Goal: Information Seeking & Learning: Learn about a topic

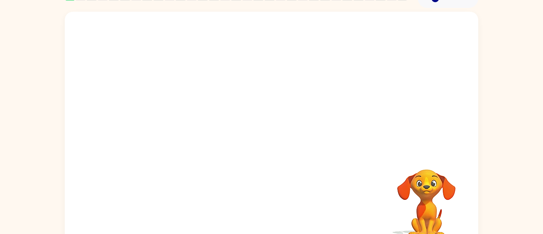
scroll to position [59, 0]
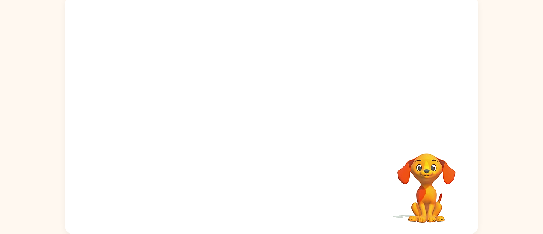
click at [439, 190] on video "Your browser must support playing .mp4 files to use Literably. Please try using…" at bounding box center [427, 183] width 84 height 84
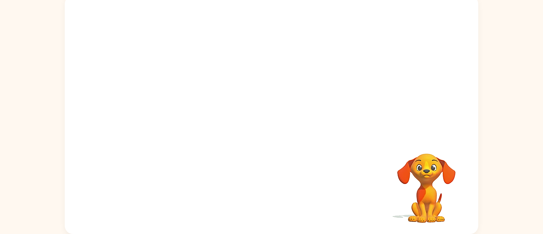
click at [439, 190] on video "Your browser must support playing .mp4 files to use Literably. Please try using…" at bounding box center [427, 183] width 84 height 84
click at [383, 164] on div "Your browser must support playing .mp4 files to use Literably. Please try using…" at bounding box center [272, 115] width 414 height 239
click at [181, 96] on video "Your browser must support playing .mp4 files to use Literably. Please try using…" at bounding box center [272, 66] width 414 height 140
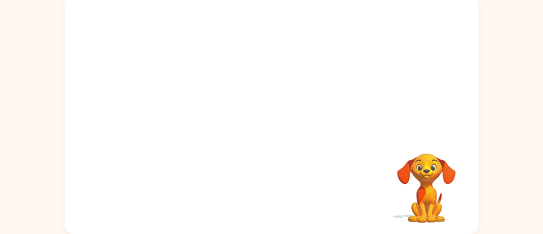
click at [173, 94] on video "Your browser must support playing .mp4 files to use Literably. Please try using…" at bounding box center [272, 66] width 414 height 140
click at [273, 119] on div at bounding box center [271, 119] width 53 height 30
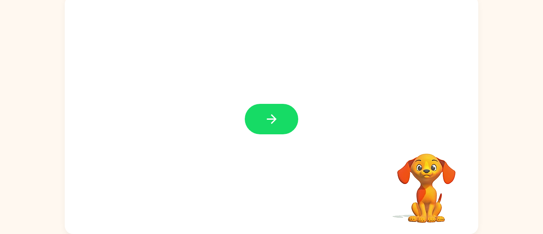
click at [273, 119] on icon "button" at bounding box center [271, 119] width 10 height 10
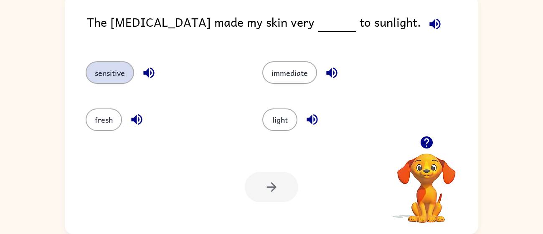
click at [116, 74] on button "sensitive" at bounding box center [110, 72] width 48 height 23
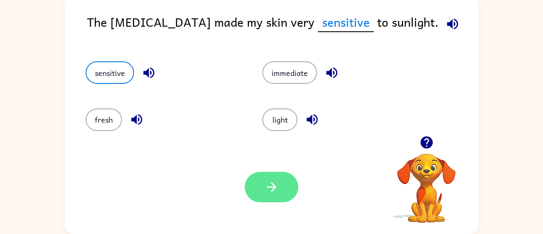
click at [278, 180] on icon "button" at bounding box center [271, 187] width 15 height 15
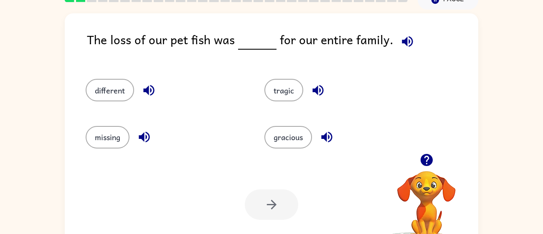
scroll to position [42, 0]
click at [272, 91] on button "tragic" at bounding box center [283, 90] width 39 height 23
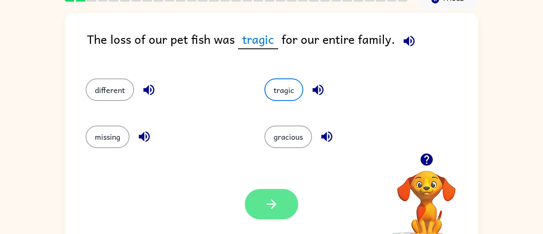
click at [276, 206] on icon "button" at bounding box center [271, 204] width 15 height 15
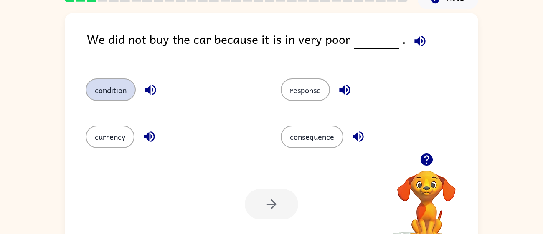
click at [121, 86] on button "condition" at bounding box center [111, 90] width 50 height 23
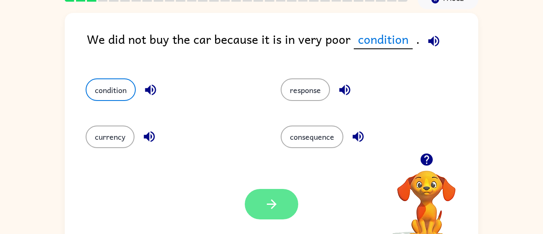
click at [257, 201] on button "button" at bounding box center [271, 204] width 53 height 30
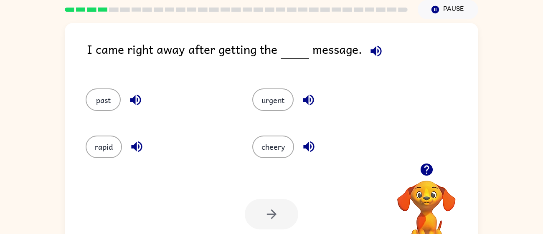
scroll to position [38, 0]
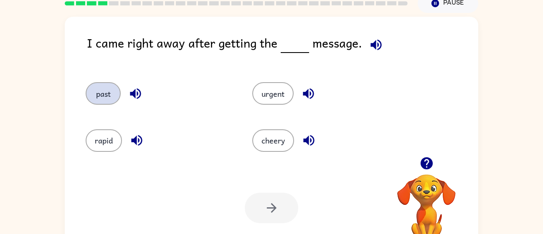
click at [110, 87] on button "past" at bounding box center [103, 93] width 35 height 23
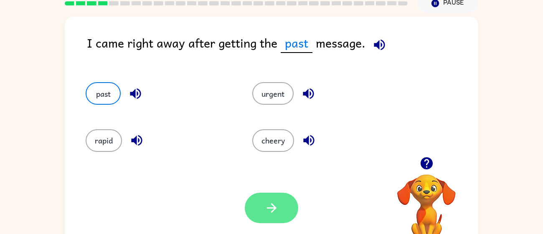
click at [294, 201] on button "button" at bounding box center [271, 208] width 53 height 30
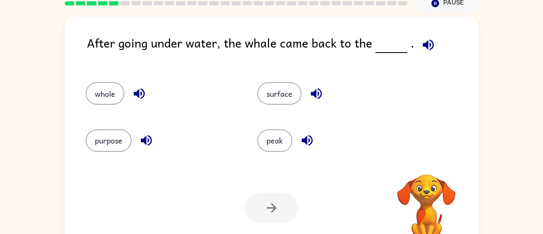
click at [272, 201] on div at bounding box center [271, 208] width 53 height 30
click at [287, 102] on button "surface" at bounding box center [279, 93] width 44 height 23
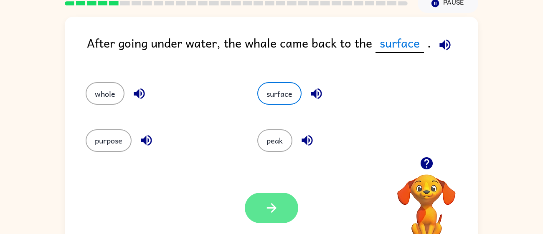
click at [276, 211] on icon "button" at bounding box center [271, 208] width 15 height 15
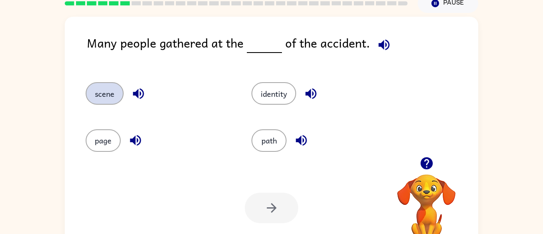
click at [112, 95] on button "scene" at bounding box center [105, 93] width 38 height 23
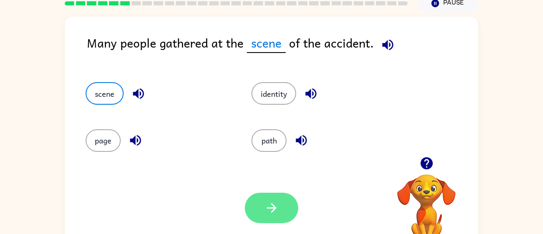
click at [256, 194] on button "button" at bounding box center [271, 208] width 53 height 30
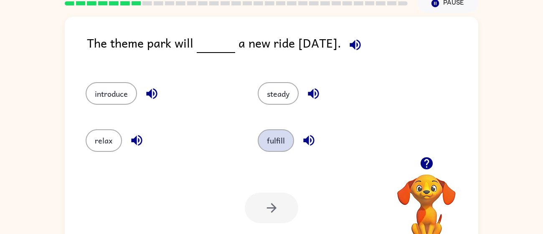
click at [279, 147] on button "fulfill" at bounding box center [276, 140] width 36 height 23
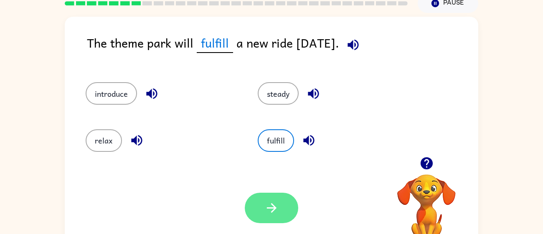
click at [277, 197] on button "button" at bounding box center [271, 208] width 53 height 30
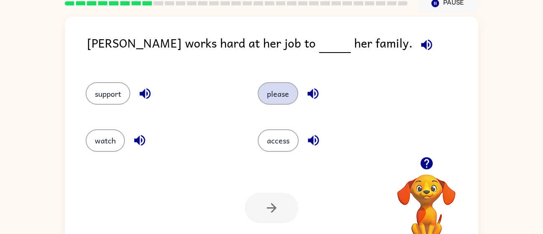
click at [260, 96] on button "please" at bounding box center [278, 93] width 41 height 23
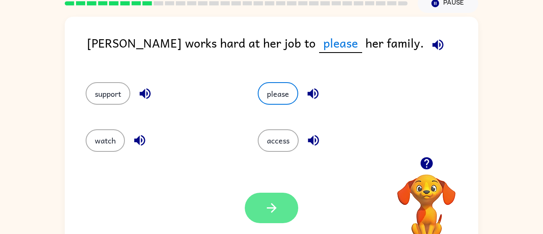
click at [262, 208] on button "button" at bounding box center [271, 208] width 53 height 30
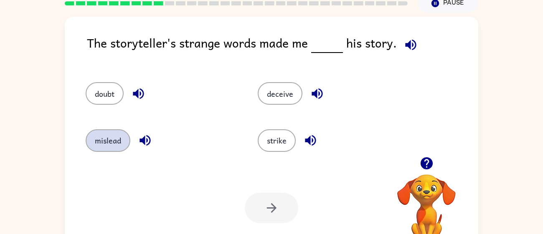
click at [114, 140] on button "mislead" at bounding box center [108, 140] width 45 height 23
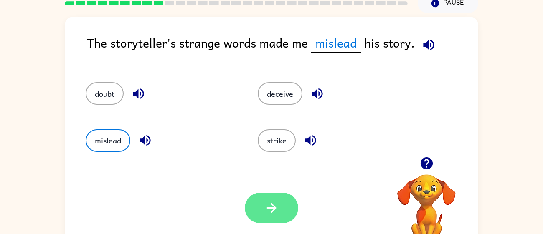
click at [271, 206] on icon "button" at bounding box center [271, 208] width 15 height 15
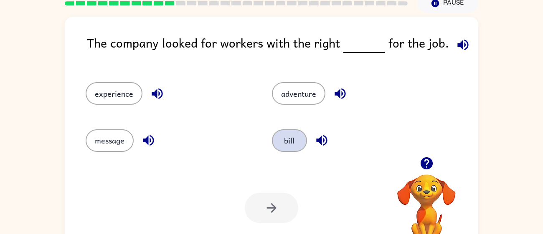
click at [288, 152] on button "bill" at bounding box center [289, 140] width 35 height 23
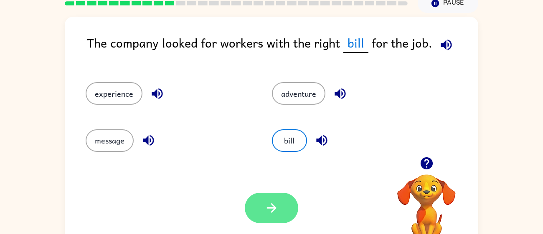
click at [282, 204] on button "button" at bounding box center [271, 208] width 53 height 30
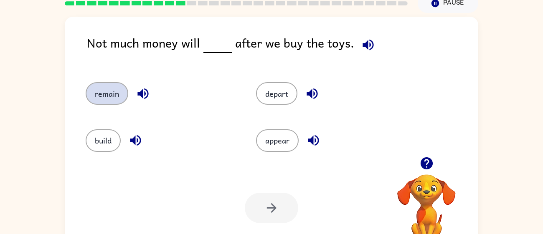
click at [120, 101] on button "remain" at bounding box center [107, 93] width 43 height 23
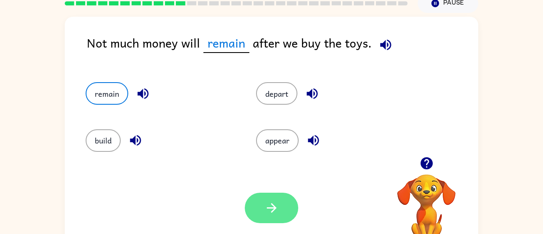
click at [275, 217] on button "button" at bounding box center [271, 208] width 53 height 30
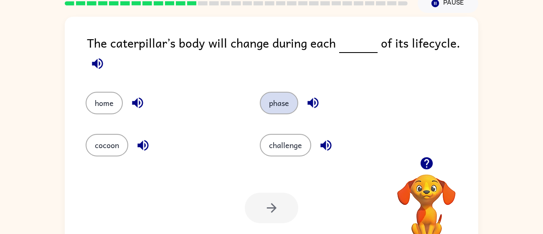
click at [280, 105] on button "phase" at bounding box center [279, 103] width 38 height 23
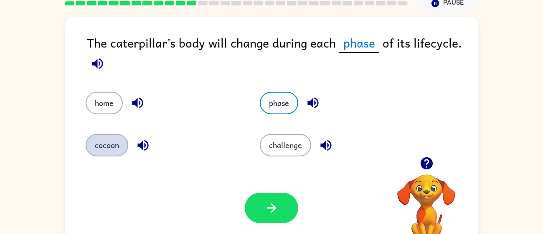
click at [114, 154] on button "cocoon" at bounding box center [107, 145] width 43 height 23
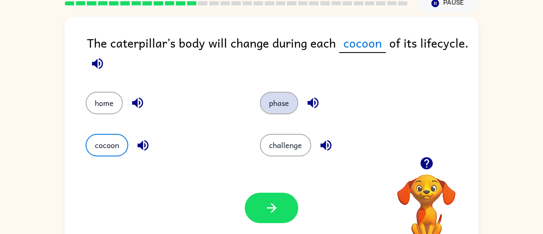
click at [282, 97] on button "phase" at bounding box center [279, 103] width 38 height 23
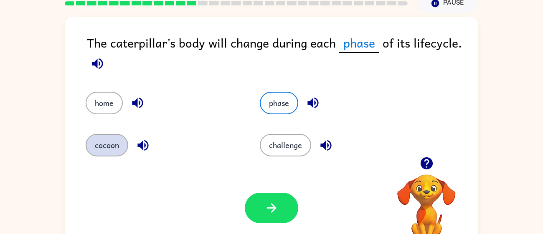
click at [101, 148] on button "cocoon" at bounding box center [107, 145] width 43 height 23
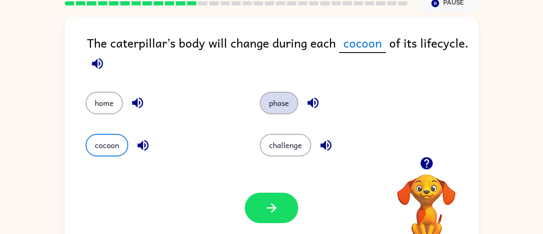
click at [289, 104] on button "phase" at bounding box center [279, 103] width 38 height 23
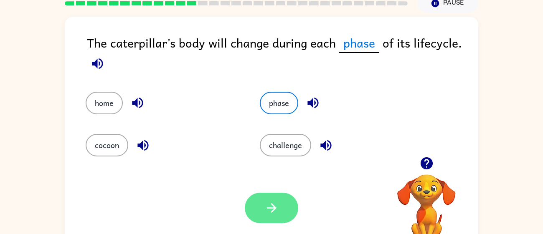
click at [283, 201] on button "button" at bounding box center [271, 208] width 53 height 30
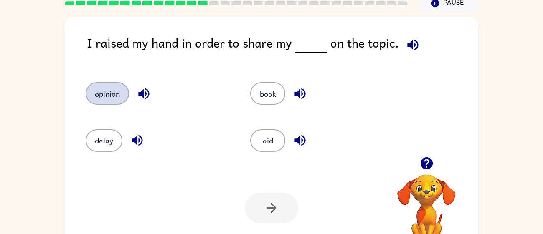
click at [113, 98] on button "opinion" at bounding box center [107, 93] width 43 height 23
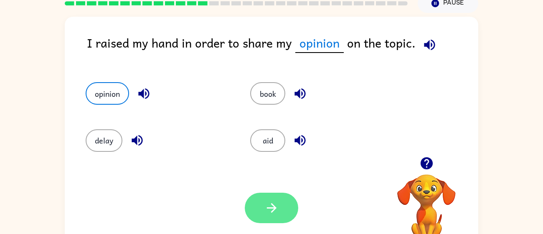
click at [278, 211] on icon "button" at bounding box center [271, 208] width 15 height 15
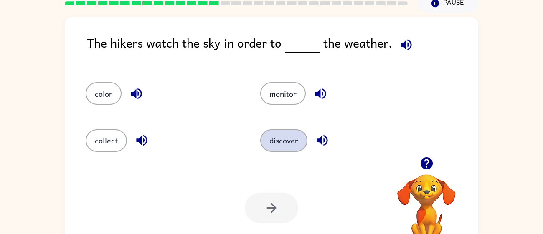
click at [289, 142] on button "discover" at bounding box center [283, 140] width 47 height 23
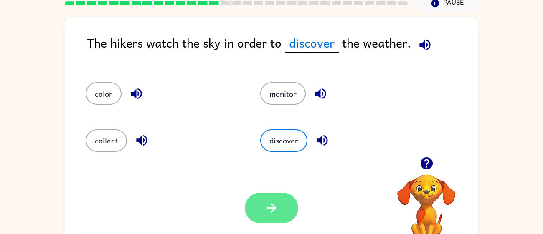
click at [287, 202] on button "button" at bounding box center [271, 208] width 53 height 30
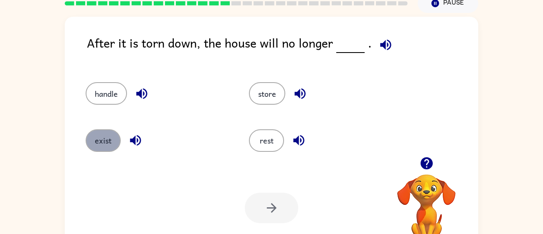
click at [95, 145] on button "exist" at bounding box center [103, 140] width 35 height 23
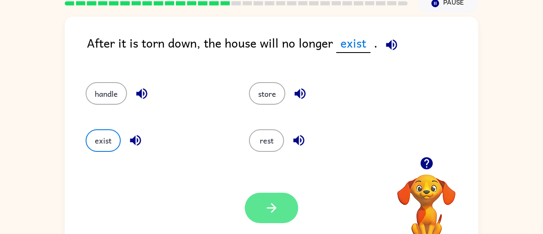
click at [260, 208] on button "button" at bounding box center [271, 208] width 53 height 30
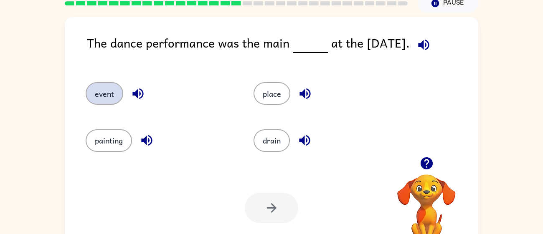
click at [112, 86] on button "event" at bounding box center [105, 93] width 38 height 23
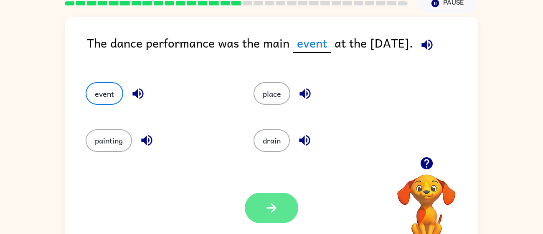
click at [276, 219] on button "button" at bounding box center [271, 208] width 53 height 30
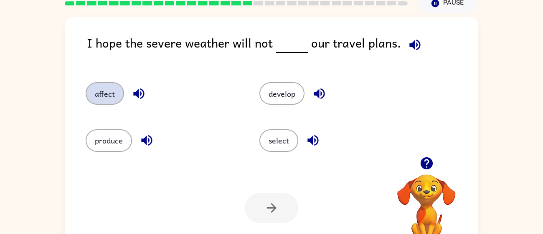
click at [112, 102] on button "affect" at bounding box center [105, 93] width 38 height 23
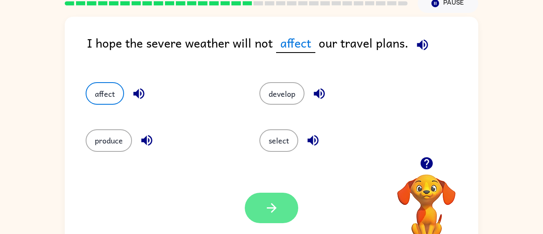
click at [279, 201] on button "button" at bounding box center [271, 208] width 53 height 30
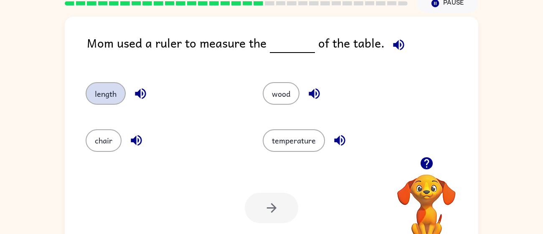
click at [120, 89] on button "length" at bounding box center [106, 93] width 40 height 23
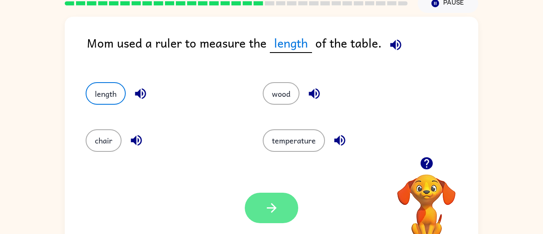
click at [285, 217] on button "button" at bounding box center [271, 208] width 53 height 30
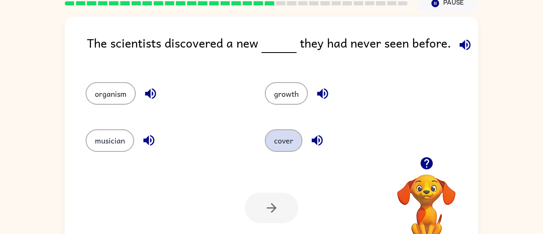
click at [284, 141] on button "cover" at bounding box center [284, 140] width 38 height 23
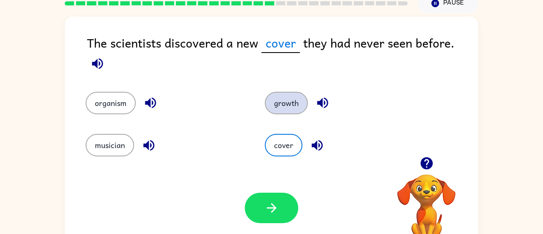
click at [293, 92] on button "growth" at bounding box center [286, 103] width 43 height 23
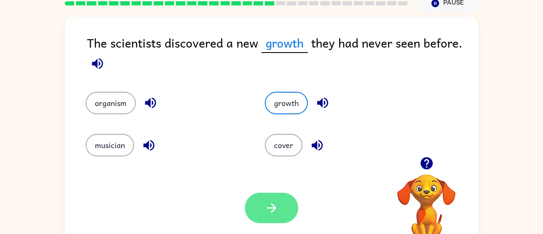
click at [276, 203] on icon "button" at bounding box center [271, 208] width 15 height 15
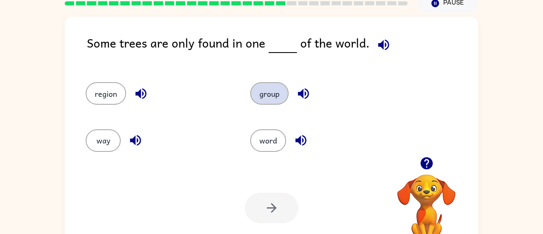
click at [258, 92] on button "group" at bounding box center [269, 93] width 38 height 23
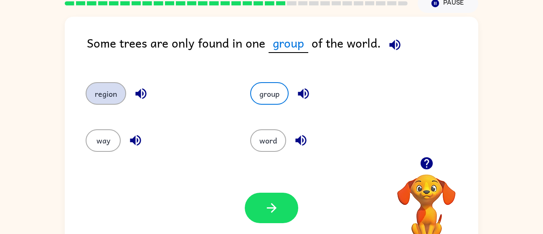
click at [103, 97] on button "region" at bounding box center [106, 93] width 41 height 23
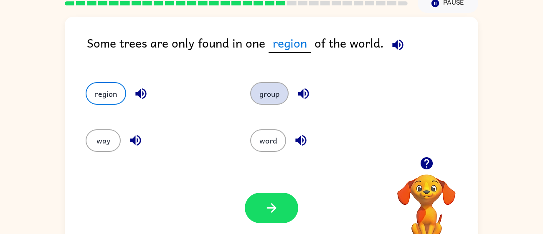
click at [273, 95] on button "group" at bounding box center [269, 93] width 38 height 23
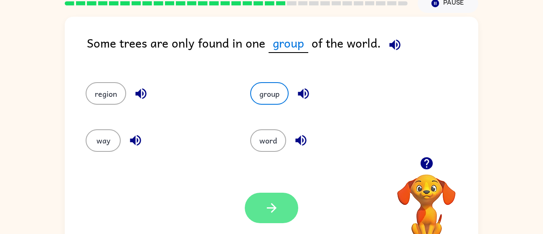
click at [290, 203] on button "button" at bounding box center [271, 208] width 53 height 30
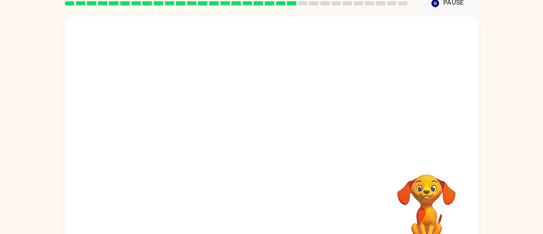
scroll to position [0, 0]
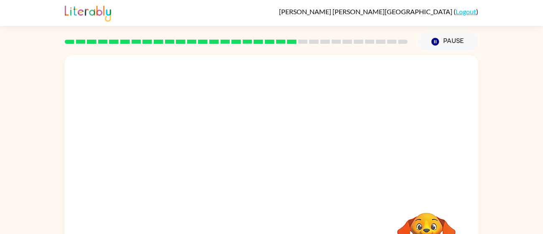
click at [317, 124] on video "Your browser must support playing .mp4 files to use Literably. Please try using…" at bounding box center [272, 125] width 414 height 140
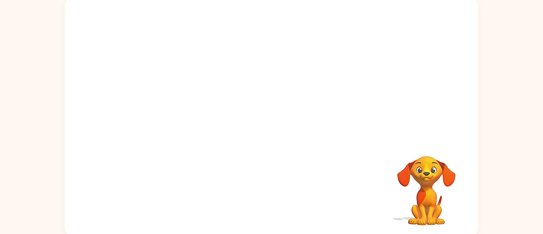
scroll to position [59, 0]
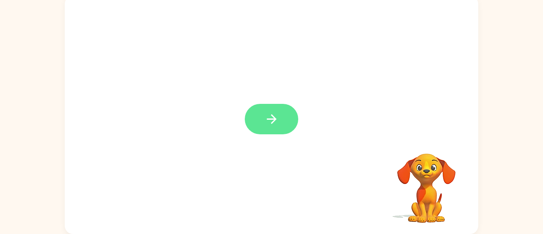
click at [278, 121] on icon "button" at bounding box center [271, 119] width 15 height 15
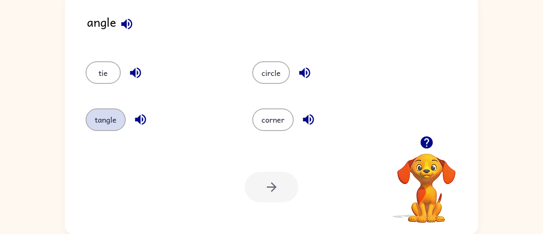
click at [109, 119] on button "tangle" at bounding box center [106, 120] width 40 height 23
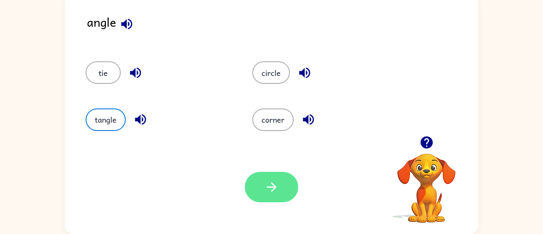
click at [269, 185] on icon "button" at bounding box center [271, 187] width 15 height 15
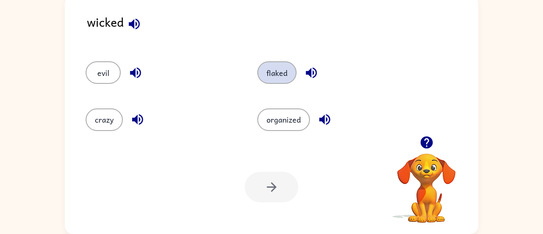
click at [284, 71] on button "flaked" at bounding box center [276, 72] width 39 height 23
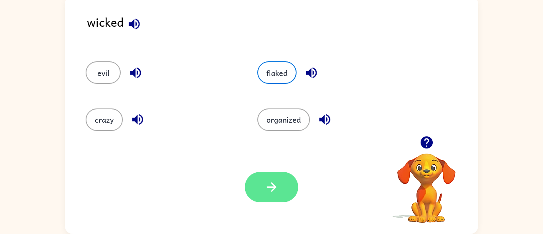
click at [267, 191] on icon "button" at bounding box center [271, 187] width 15 height 15
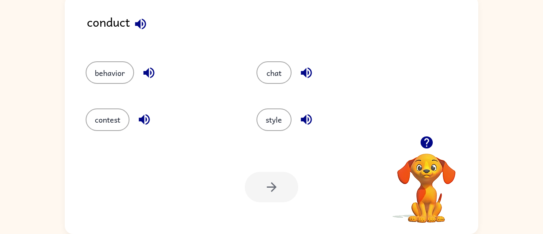
click at [140, 21] on icon "button" at bounding box center [140, 23] width 11 height 11
click at [145, 117] on icon "button" at bounding box center [144, 119] width 15 height 15
click at [105, 121] on button "contest" at bounding box center [108, 120] width 44 height 23
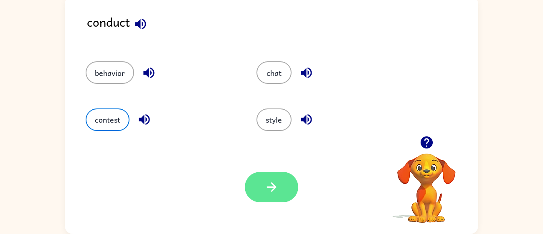
click at [272, 180] on icon "button" at bounding box center [271, 187] width 15 height 15
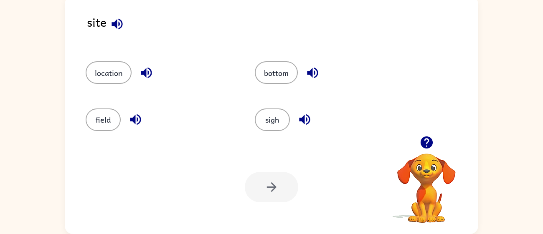
click at [307, 121] on icon "button" at bounding box center [304, 119] width 11 height 11
click at [302, 121] on icon "button" at bounding box center [304, 119] width 11 height 11
click at [281, 124] on button "sigh" at bounding box center [272, 120] width 35 height 23
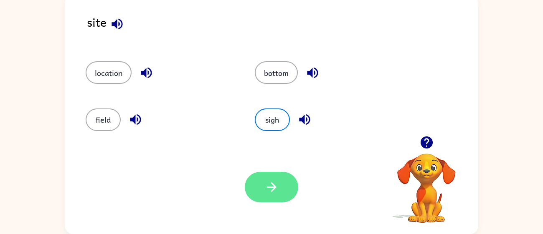
click at [288, 192] on button "button" at bounding box center [271, 187] width 53 height 30
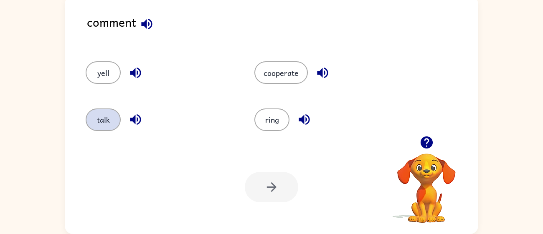
click at [111, 126] on button "talk" at bounding box center [103, 120] width 35 height 23
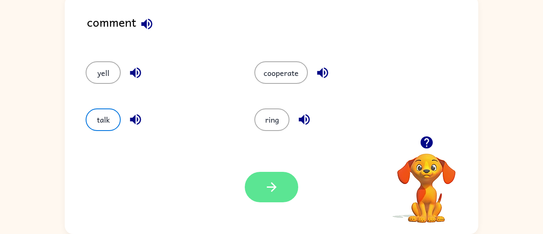
click at [261, 181] on button "button" at bounding box center [271, 187] width 53 height 30
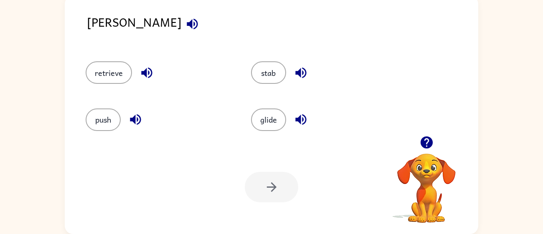
click at [187, 21] on icon "button" at bounding box center [192, 23] width 11 height 11
click at [268, 66] on button "stab" at bounding box center [268, 72] width 35 height 23
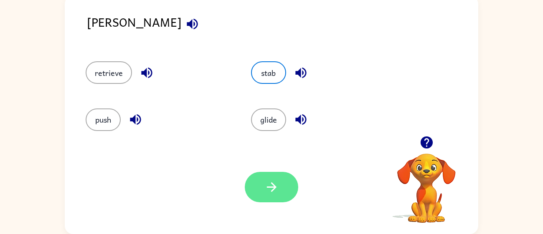
click at [261, 193] on button "button" at bounding box center [271, 187] width 53 height 30
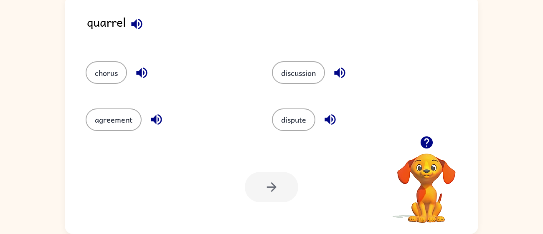
click at [142, 26] on icon "button" at bounding box center [136, 24] width 15 height 15
click at [234, 71] on div "chorus" at bounding box center [169, 72] width 167 height 23
click at [117, 71] on button "chorus" at bounding box center [106, 72] width 41 height 23
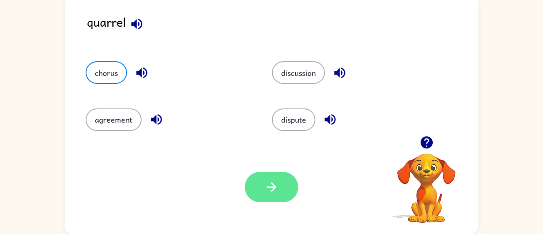
click at [273, 175] on button "button" at bounding box center [271, 187] width 53 height 30
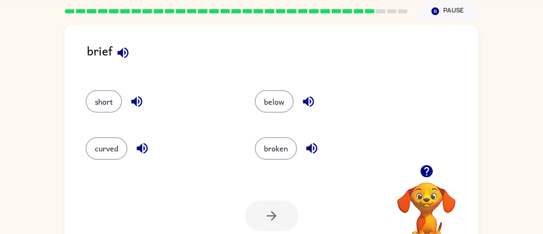
scroll to position [33, 0]
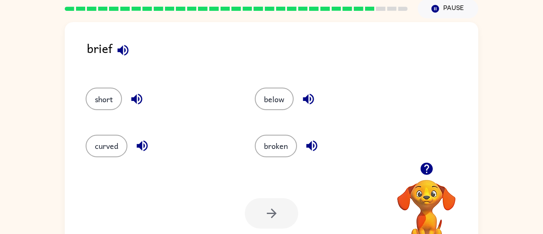
click at [279, 113] on div "below" at bounding box center [323, 95] width 169 height 47
click at [275, 110] on button "below" at bounding box center [274, 99] width 39 height 23
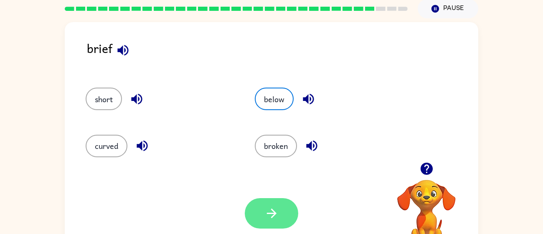
click at [268, 208] on icon "button" at bounding box center [271, 213] width 15 height 15
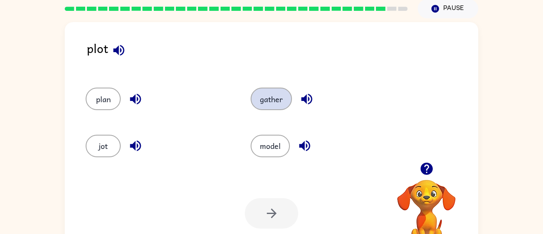
click at [265, 102] on button "gather" at bounding box center [271, 99] width 41 height 23
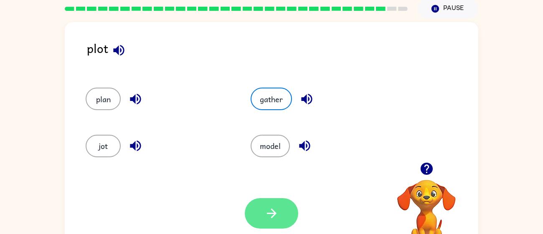
click at [279, 222] on button "button" at bounding box center [271, 213] width 53 height 30
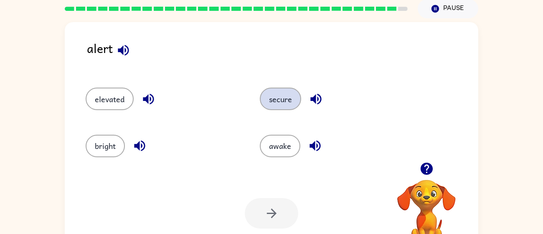
click at [274, 102] on button "secure" at bounding box center [280, 99] width 41 height 23
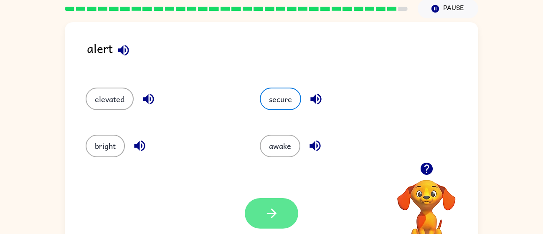
click at [270, 218] on icon "button" at bounding box center [271, 213] width 15 height 15
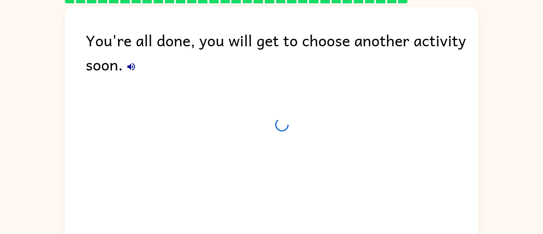
scroll to position [25, 0]
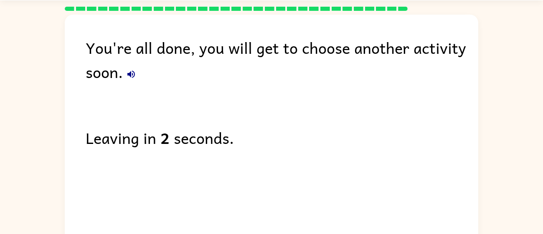
click at [282, 150] on div "You're all done, you will get to choose another activity soon. Leaving in 2 sec…" at bounding box center [272, 132] width 414 height 234
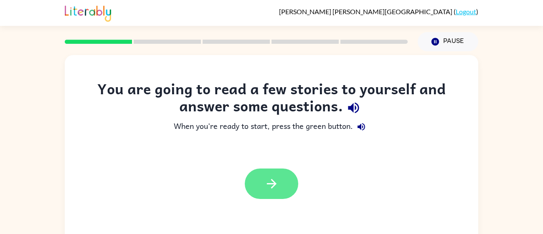
click at [272, 181] on icon "button" at bounding box center [271, 184] width 10 height 10
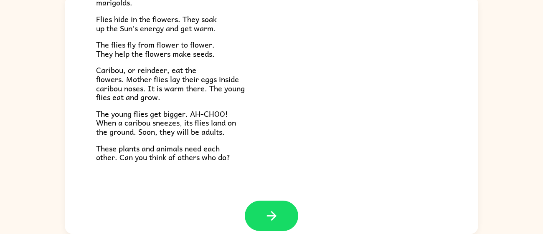
scroll to position [172, 0]
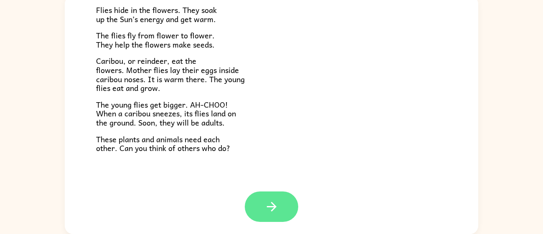
click at [258, 207] on button "button" at bounding box center [271, 207] width 53 height 30
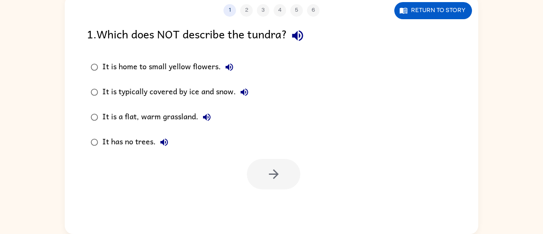
scroll to position [0, 0]
click at [190, 103] on label "It is typically covered by ice and snow." at bounding box center [169, 92] width 175 height 25
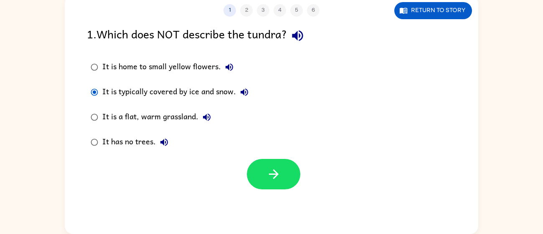
click at [187, 117] on div "It is a flat, warm grassland." at bounding box center [158, 117] width 113 height 17
click at [145, 142] on div "It has no trees." at bounding box center [137, 142] width 70 height 17
click at [299, 183] on div at bounding box center [273, 174] width 53 height 30
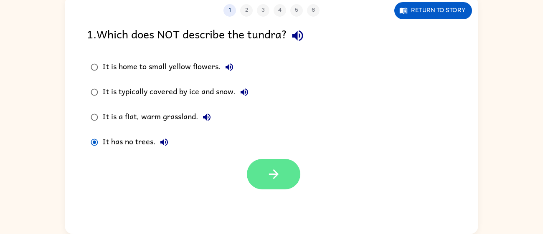
click at [290, 177] on button "button" at bounding box center [273, 174] width 53 height 30
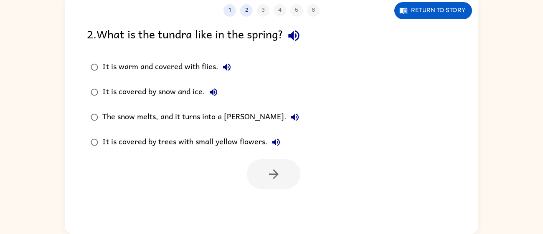
click at [212, 121] on div "The snow melts, and it turns into a marsh." at bounding box center [202, 117] width 201 height 17
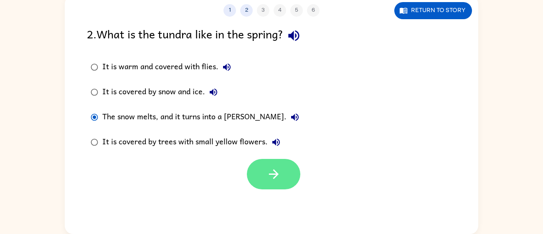
click at [289, 175] on button "button" at bounding box center [273, 174] width 53 height 30
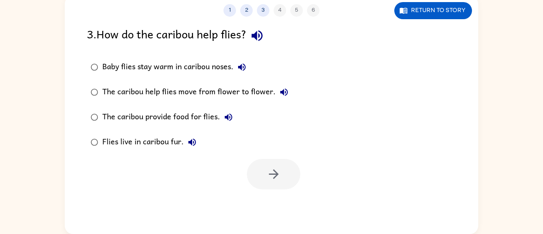
click at [200, 91] on div "The caribou help flies move from flower to flower." at bounding box center [197, 92] width 190 height 17
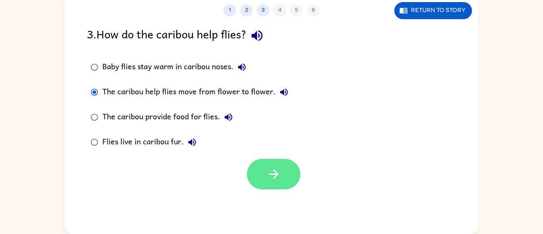
click at [282, 161] on button "button" at bounding box center [273, 174] width 53 height 30
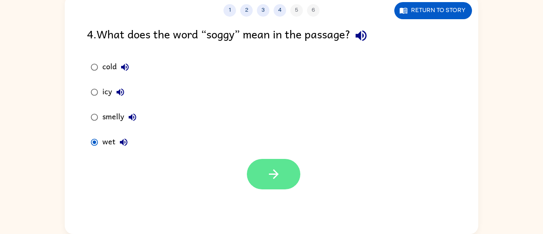
click at [266, 176] on icon "button" at bounding box center [273, 174] width 15 height 15
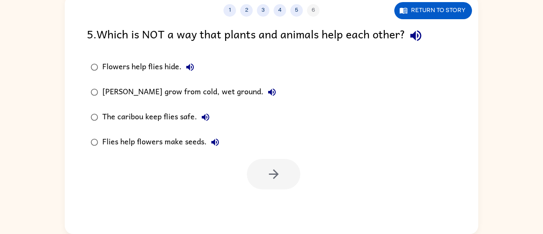
click at [153, 119] on div "The caribou keep flies safe." at bounding box center [158, 117] width 112 height 17
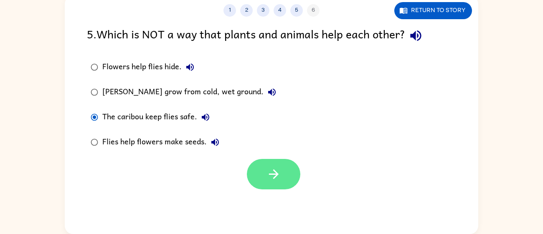
click at [273, 170] on icon "button" at bounding box center [274, 175] width 10 height 10
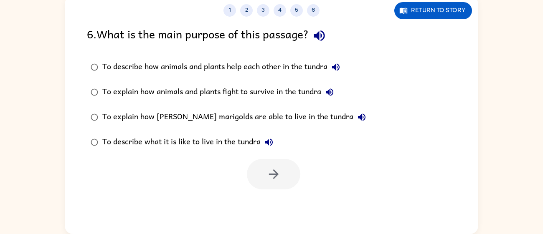
click at [176, 69] on div "To describe how animals and plants help each other in the tundra" at bounding box center [223, 67] width 242 height 17
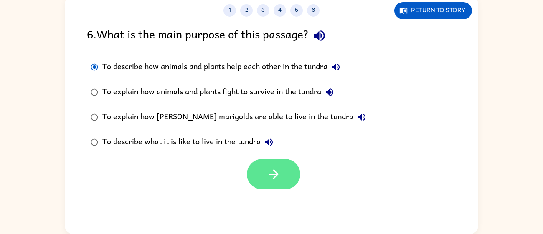
click at [267, 166] on button "button" at bounding box center [273, 174] width 53 height 30
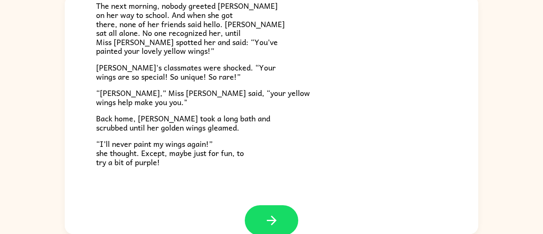
scroll to position [220, 0]
click at [266, 216] on icon "button" at bounding box center [271, 220] width 15 height 15
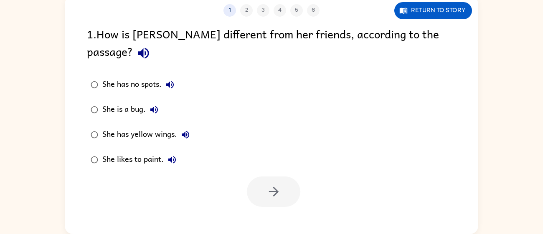
scroll to position [0, 0]
click at [142, 127] on div "She has yellow wings." at bounding box center [147, 135] width 91 height 17
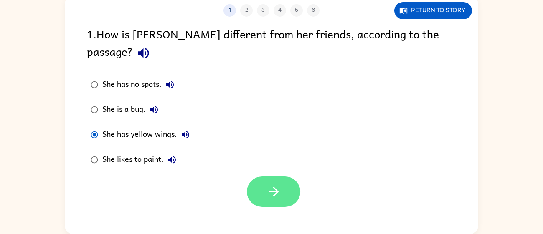
click at [260, 177] on button "button" at bounding box center [273, 192] width 53 height 30
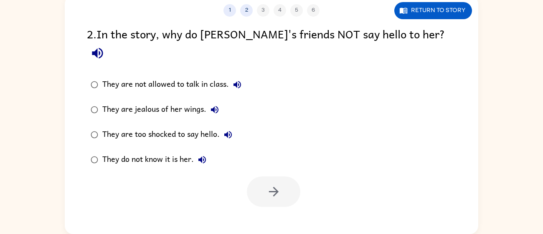
click at [202, 127] on div "They are too shocked to say hello." at bounding box center [169, 135] width 134 height 17
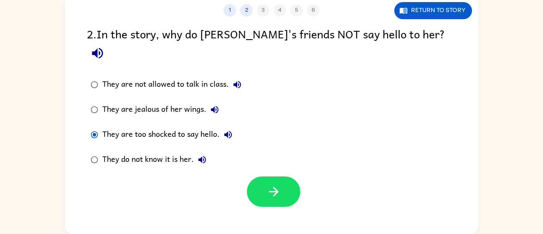
click at [180, 152] on div "They do not know it is her." at bounding box center [156, 160] width 108 height 17
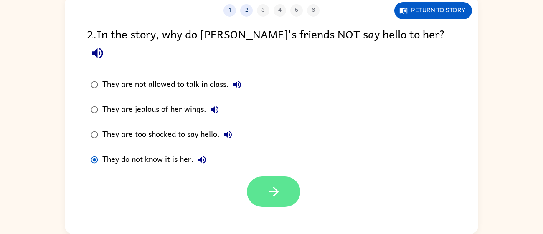
click at [266, 177] on button "button" at bounding box center [273, 192] width 53 height 30
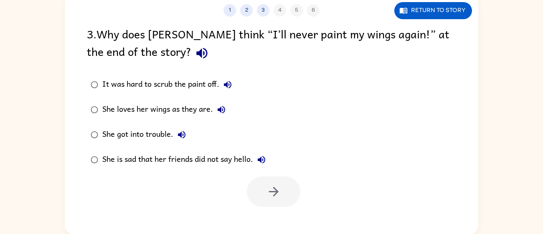
click at [206, 165] on div "She is sad that her friends did not say hello." at bounding box center [185, 160] width 167 height 17
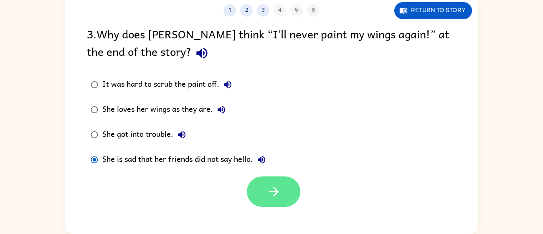
click at [287, 200] on button "button" at bounding box center [273, 192] width 53 height 30
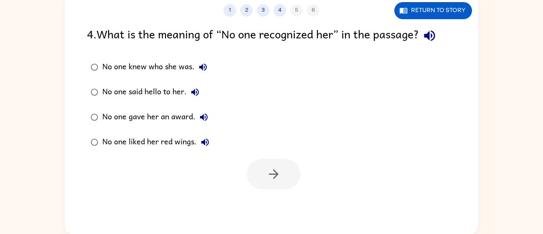
click at [183, 65] on div "No one knew who she was." at bounding box center [156, 67] width 109 height 17
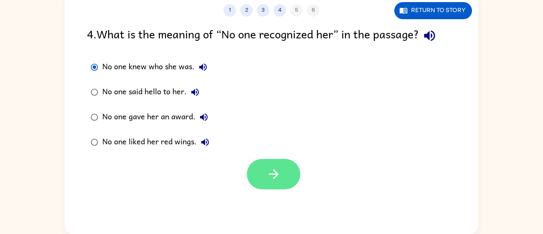
click at [270, 176] on icon "button" at bounding box center [273, 174] width 15 height 15
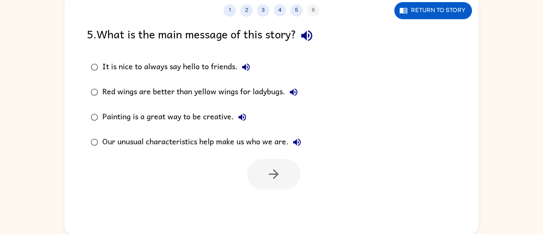
click at [214, 147] on div "Our unusual characteristics help make us who we are." at bounding box center [203, 142] width 203 height 17
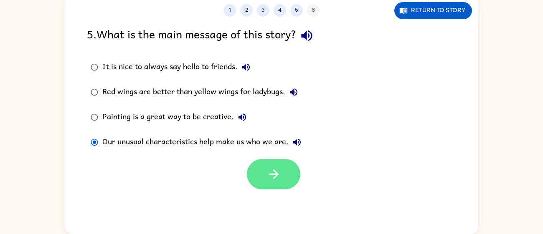
click at [256, 176] on button "button" at bounding box center [273, 174] width 53 height 30
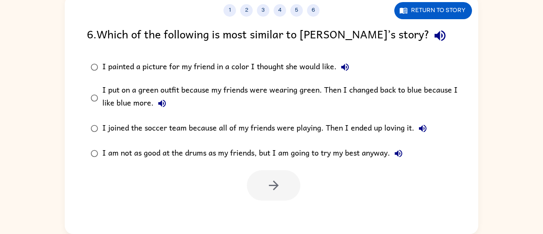
click at [297, 157] on div "I am not as good at the drums as my friends, but I am going to try my best anyw…" at bounding box center [254, 153] width 304 height 17
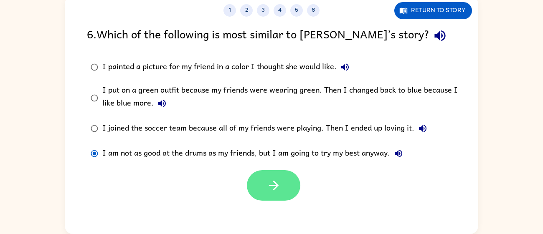
click at [275, 181] on icon "button" at bounding box center [273, 185] width 15 height 15
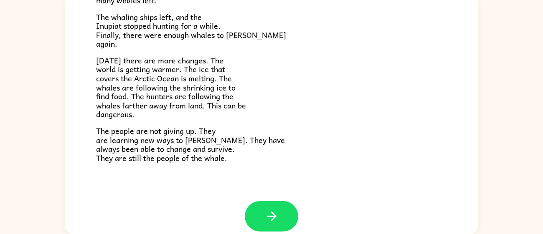
scroll to position [273, 0]
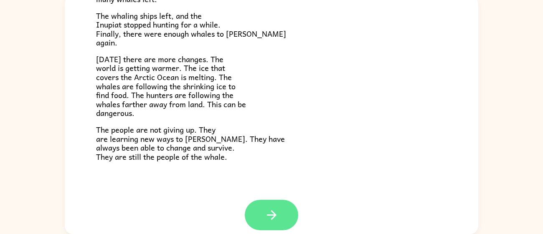
click at [272, 211] on icon "button" at bounding box center [271, 215] width 15 height 15
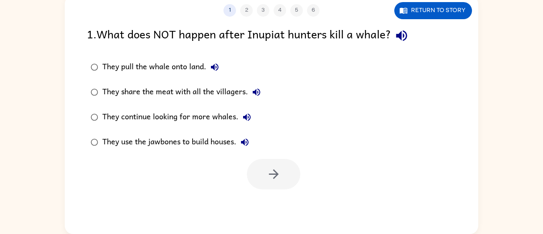
click at [192, 68] on div "They pull the whale onto land." at bounding box center [162, 67] width 121 height 17
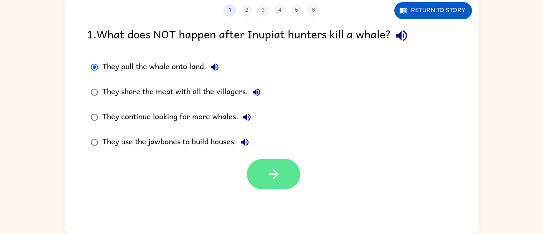
click at [253, 172] on button "button" at bounding box center [273, 174] width 53 height 30
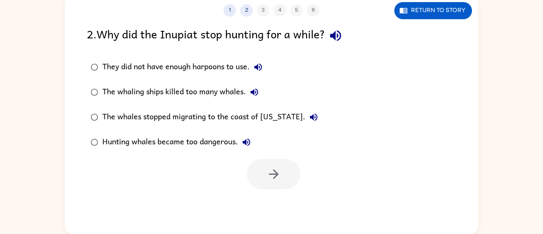
click at [226, 94] on div "The whaling ships killed too many whales." at bounding box center [182, 92] width 160 height 17
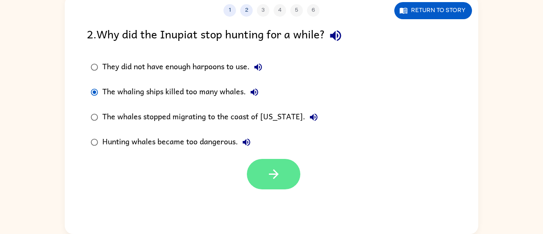
click at [273, 170] on icon "button" at bounding box center [273, 174] width 15 height 15
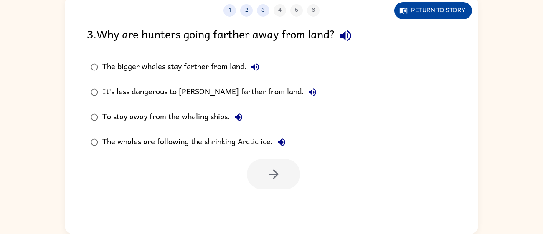
click at [416, 9] on button "Return to story" at bounding box center [433, 10] width 78 height 17
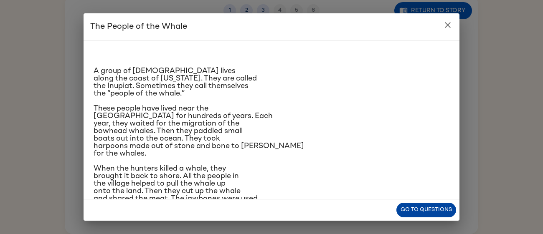
click at [448, 211] on button "Go to questions" at bounding box center [426, 210] width 60 height 15
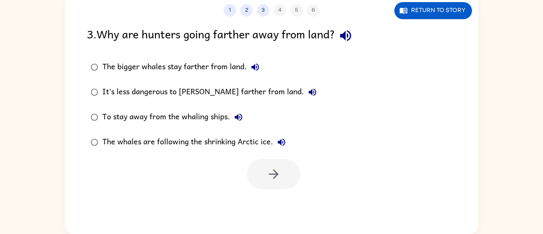
click at [221, 101] on label "It's less dangerous to hunt farther from land." at bounding box center [203, 92] width 243 height 25
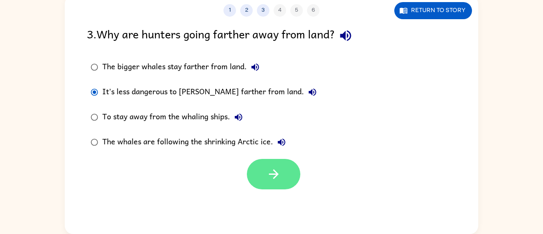
click at [270, 174] on icon "button" at bounding box center [274, 175] width 10 height 10
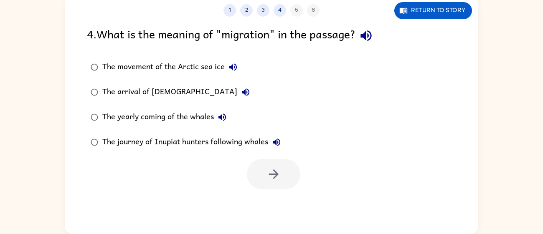
click at [189, 142] on div "The journey of Inupiat hunters following whales" at bounding box center [193, 142] width 183 height 17
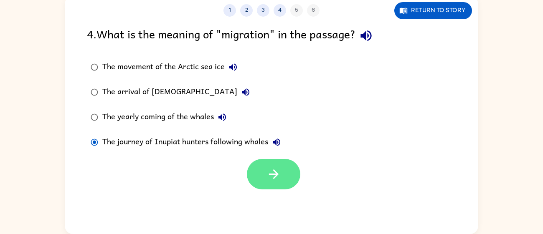
click at [289, 170] on button "button" at bounding box center [273, 174] width 53 height 30
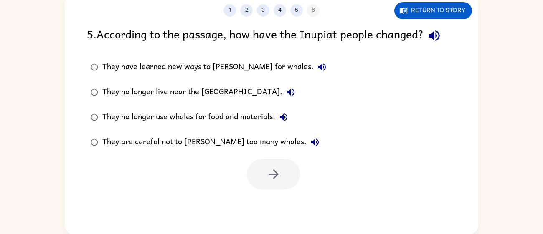
click at [227, 71] on div "They have learned new ways to hunt for whales." at bounding box center [216, 67] width 228 height 17
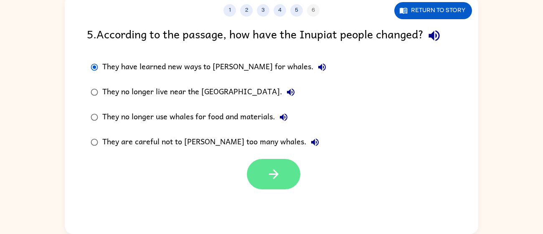
click at [269, 175] on icon "button" at bounding box center [273, 174] width 15 height 15
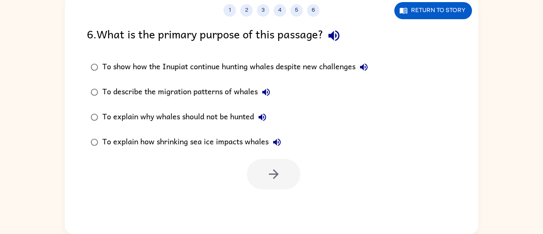
click at [225, 122] on div "To explain why whales should not be hunted" at bounding box center [186, 117] width 168 height 17
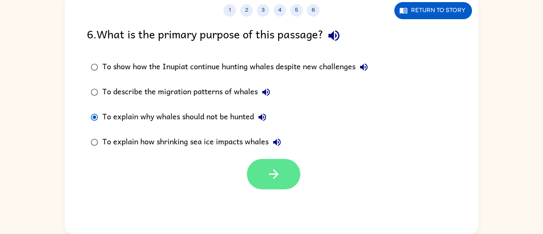
click at [251, 164] on button "button" at bounding box center [273, 174] width 53 height 30
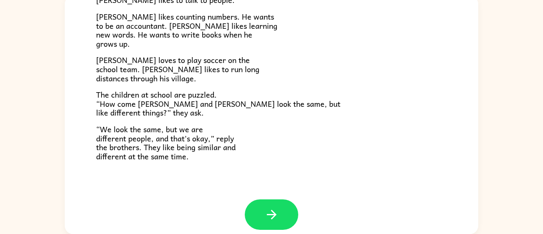
scroll to position [175, 0]
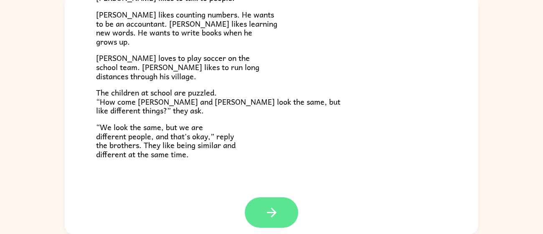
click at [280, 205] on button "button" at bounding box center [271, 213] width 53 height 30
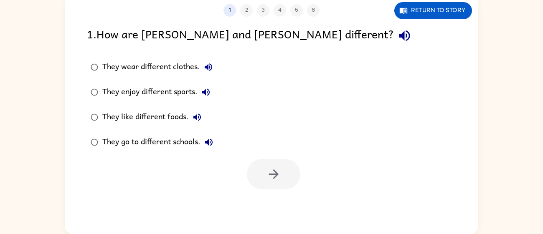
scroll to position [0, 0]
click at [172, 119] on div "They like different foods." at bounding box center [153, 117] width 103 height 17
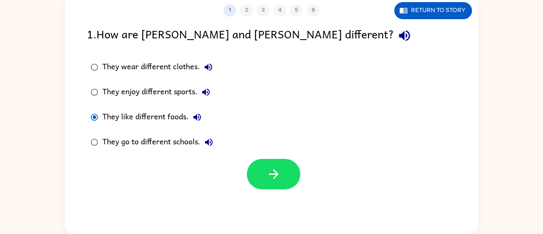
click at [185, 98] on div "They enjoy different sports." at bounding box center [158, 92] width 112 height 17
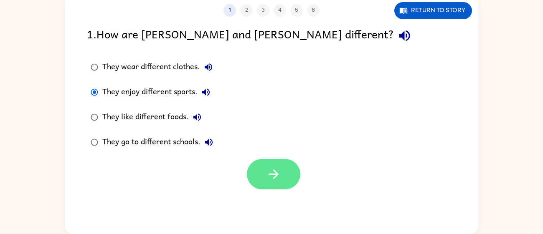
click at [254, 169] on button "button" at bounding box center [273, 174] width 53 height 30
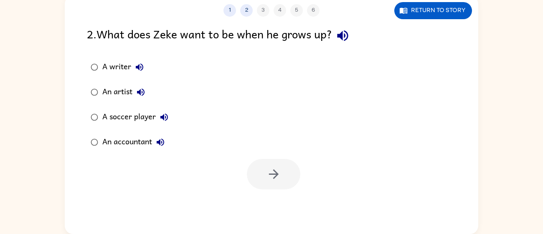
click at [115, 67] on div "A writer" at bounding box center [125, 67] width 46 height 17
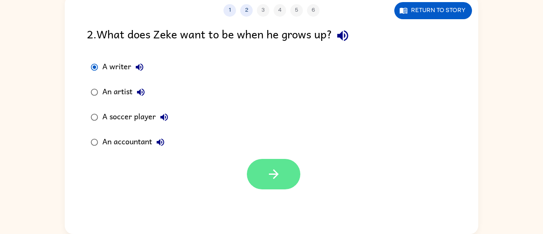
click at [272, 179] on icon "button" at bounding box center [273, 174] width 15 height 15
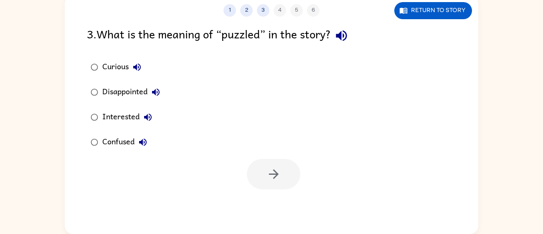
click at [118, 71] on div "Curious" at bounding box center [123, 67] width 43 height 17
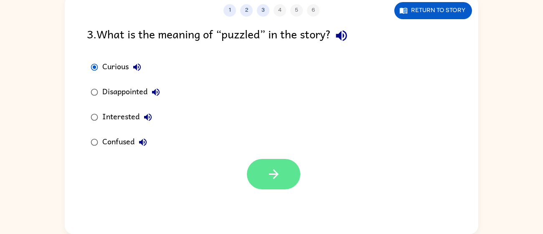
click at [282, 178] on button "button" at bounding box center [273, 174] width 53 height 30
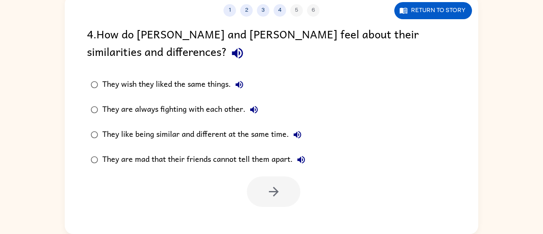
click at [206, 139] on div "They like being similar and different at the same time." at bounding box center [203, 135] width 203 height 17
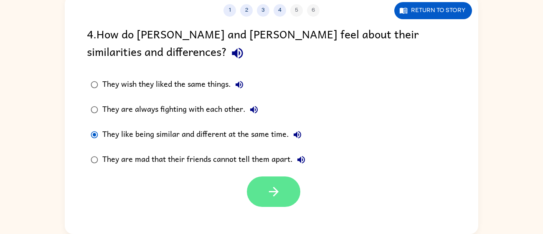
click at [270, 202] on button "button" at bounding box center [273, 192] width 53 height 30
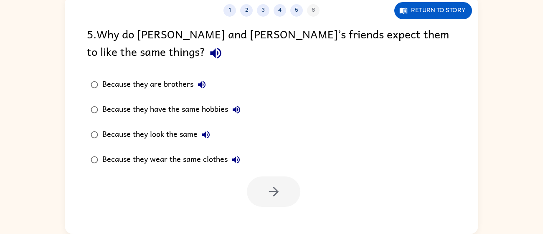
click at [184, 86] on div "Because they are brothers" at bounding box center [156, 84] width 108 height 17
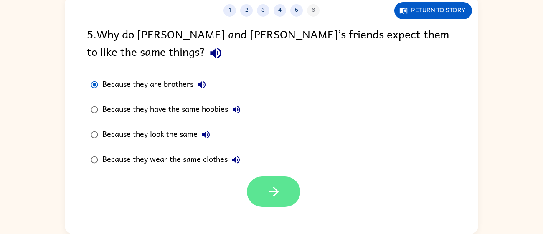
click at [266, 193] on icon "button" at bounding box center [273, 192] width 15 height 15
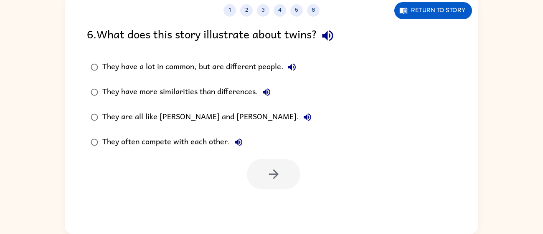
click at [245, 94] on div "They have more similarities than differences." at bounding box center [188, 92] width 173 height 17
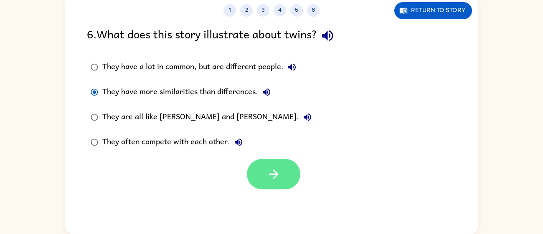
click at [285, 176] on button "button" at bounding box center [273, 174] width 53 height 30
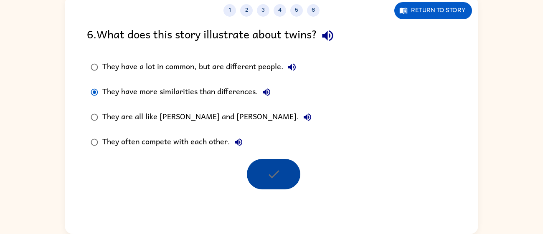
scroll to position [44, 0]
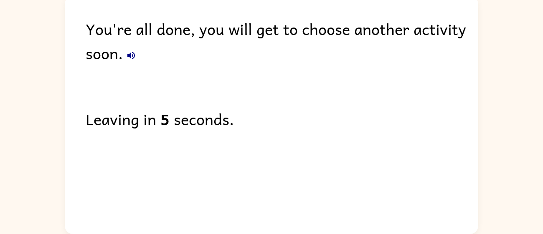
click at [284, 176] on div "You're all done, you will get to choose another activity soon. Leaving in 5 sec…" at bounding box center [272, 113] width 414 height 234
click at [281, 178] on div "You're all done, you will get to choose another activity soon. Leaving in 1 sec…" at bounding box center [272, 113] width 414 height 234
